Goal: Information Seeking & Learning: Understand process/instructions

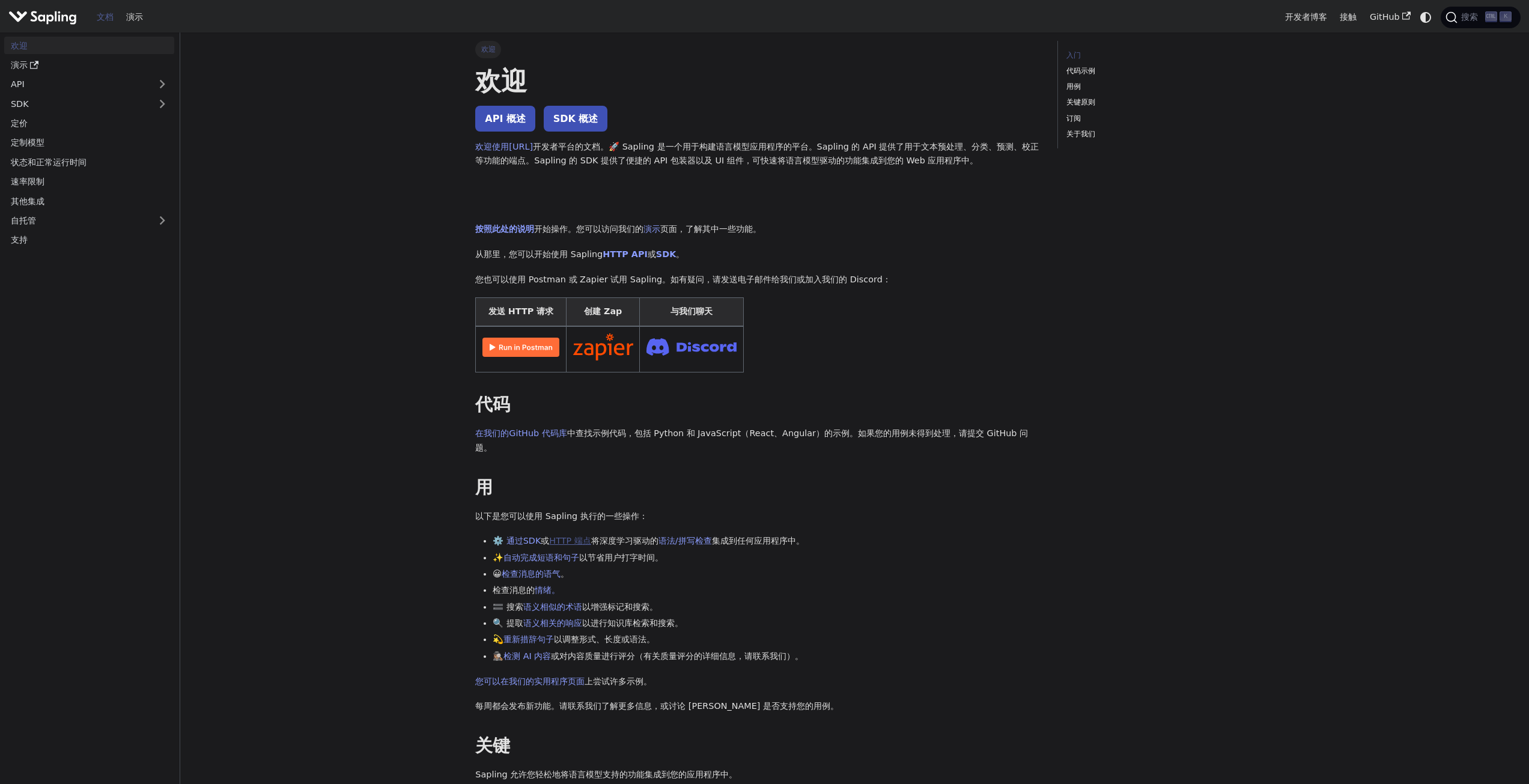
click at [572, 539] on font "HTTP 端点" at bounding box center [570, 541] width 42 height 10
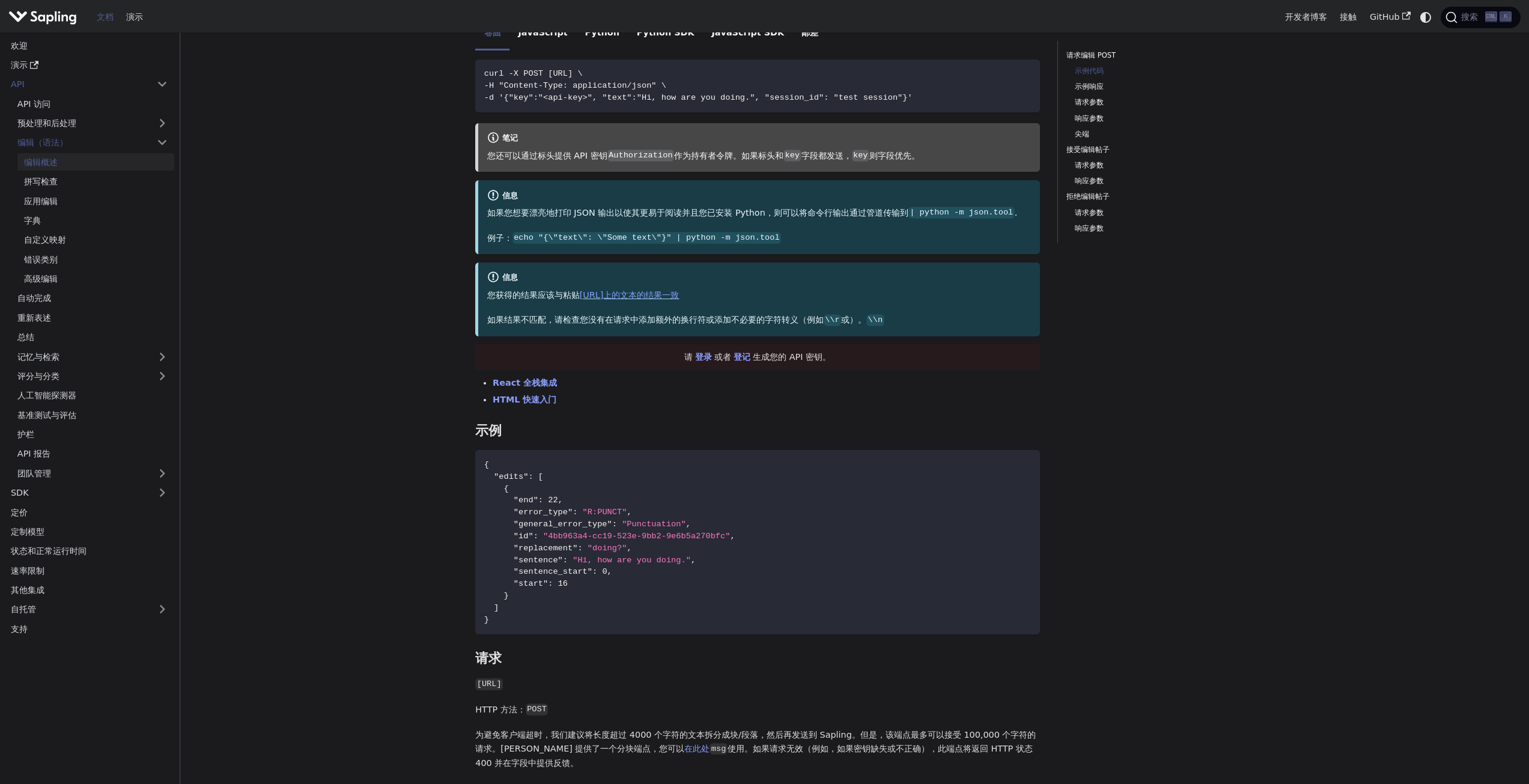
scroll to position [300, 0]
